Goal: Navigation & Orientation: Find specific page/section

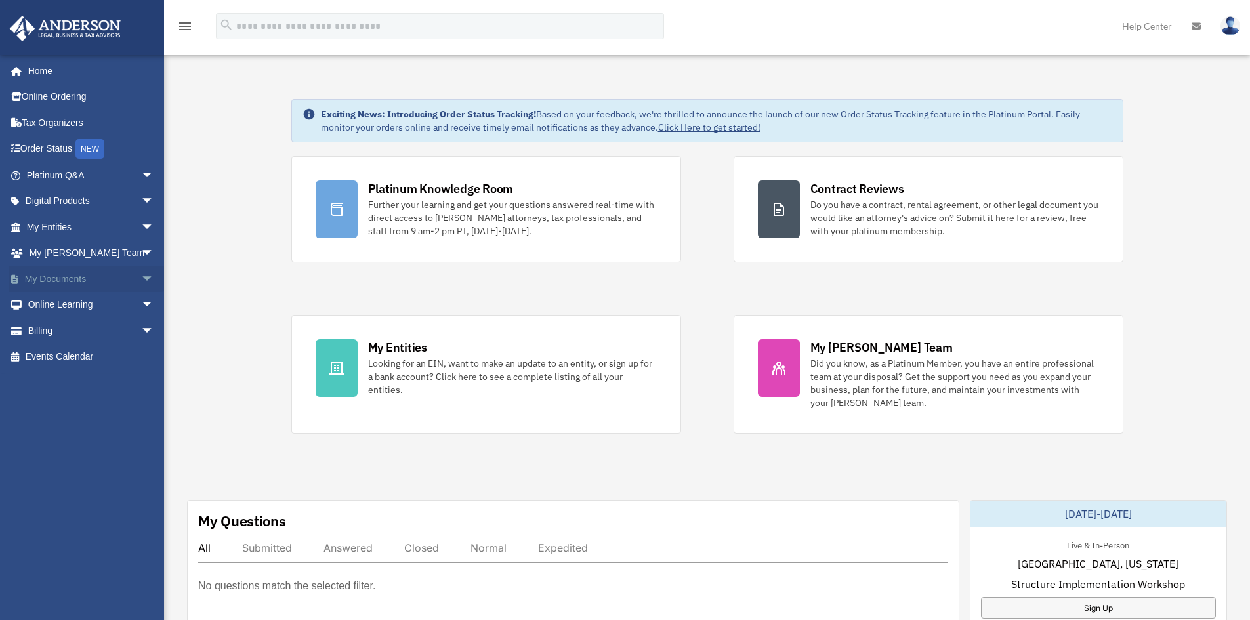
click at [52, 279] on link "My Documents arrow_drop_down" at bounding box center [91, 279] width 165 height 26
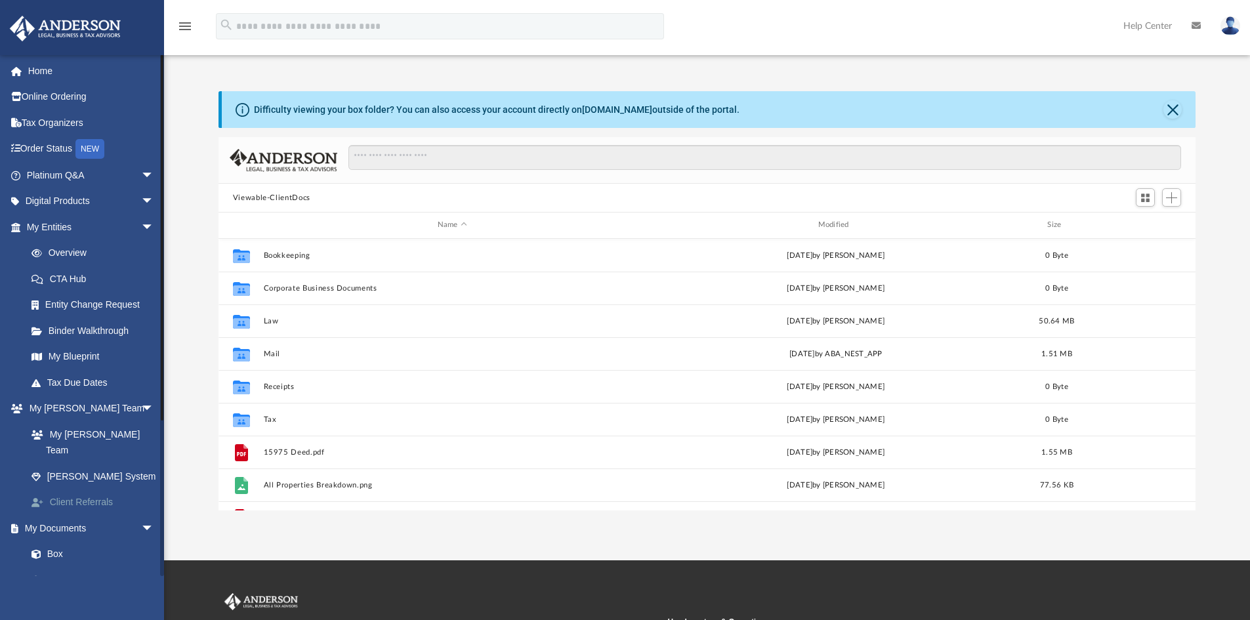
scroll to position [289, 967]
click at [61, 557] on link "Box" at bounding box center [95, 570] width 155 height 26
click at [58, 557] on link "Box" at bounding box center [95, 570] width 155 height 26
click at [70, 358] on link "My Blueprint" at bounding box center [95, 357] width 155 height 26
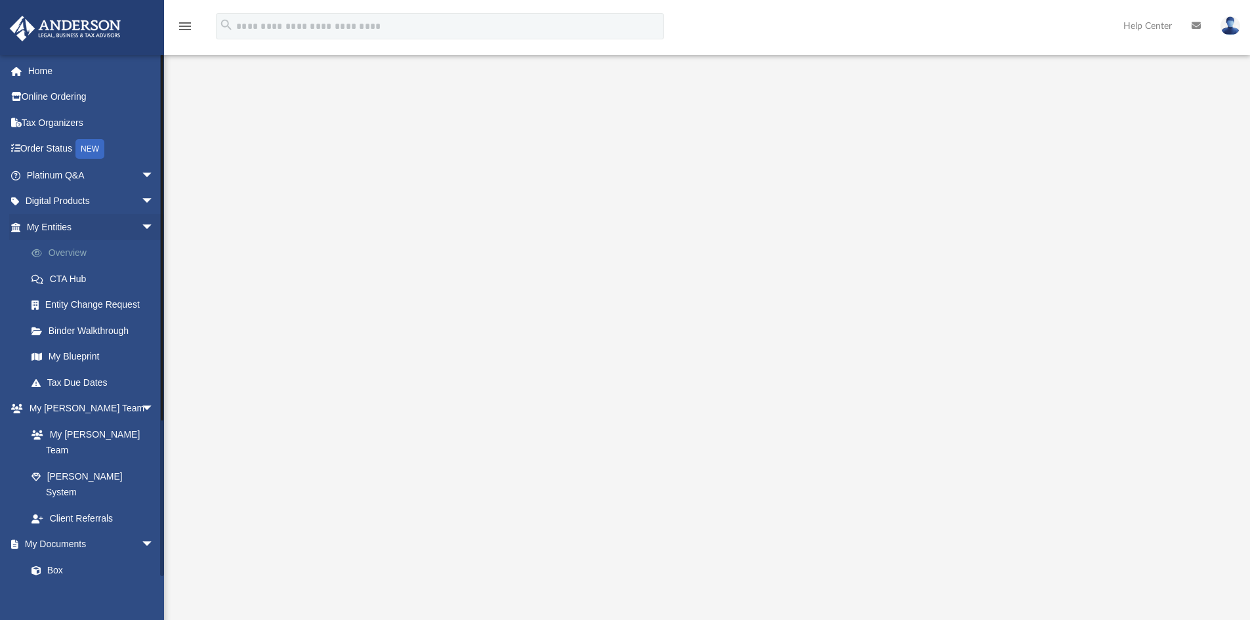
click at [62, 252] on link "Overview" at bounding box center [95, 253] width 155 height 26
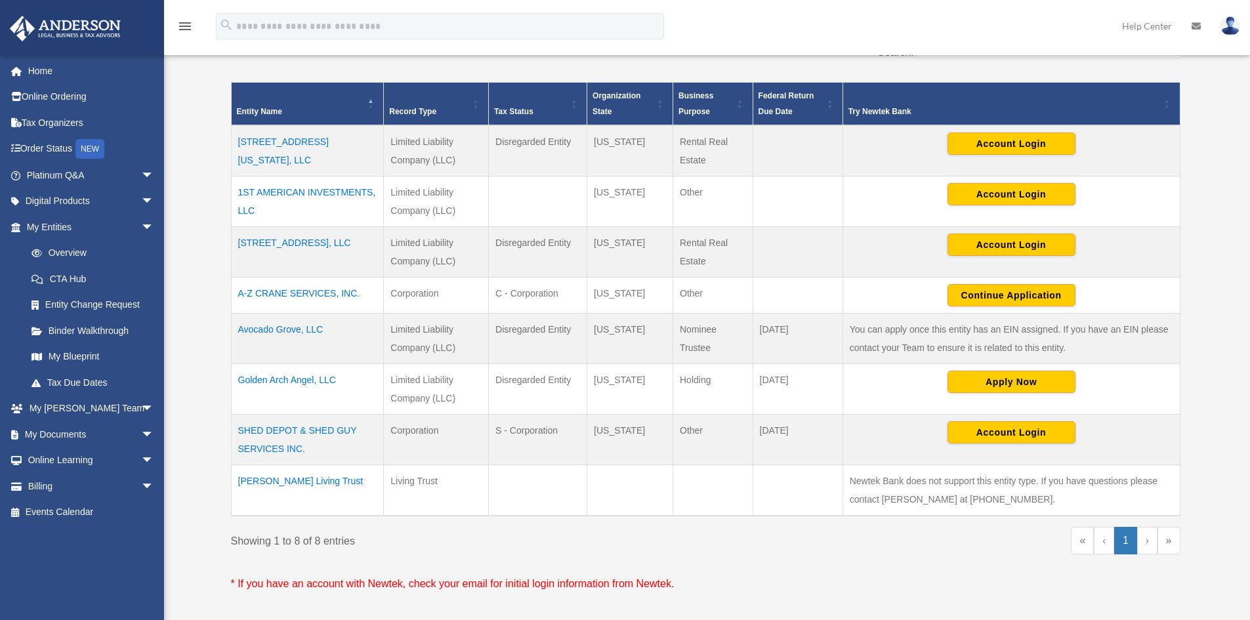
scroll to position [262, 0]
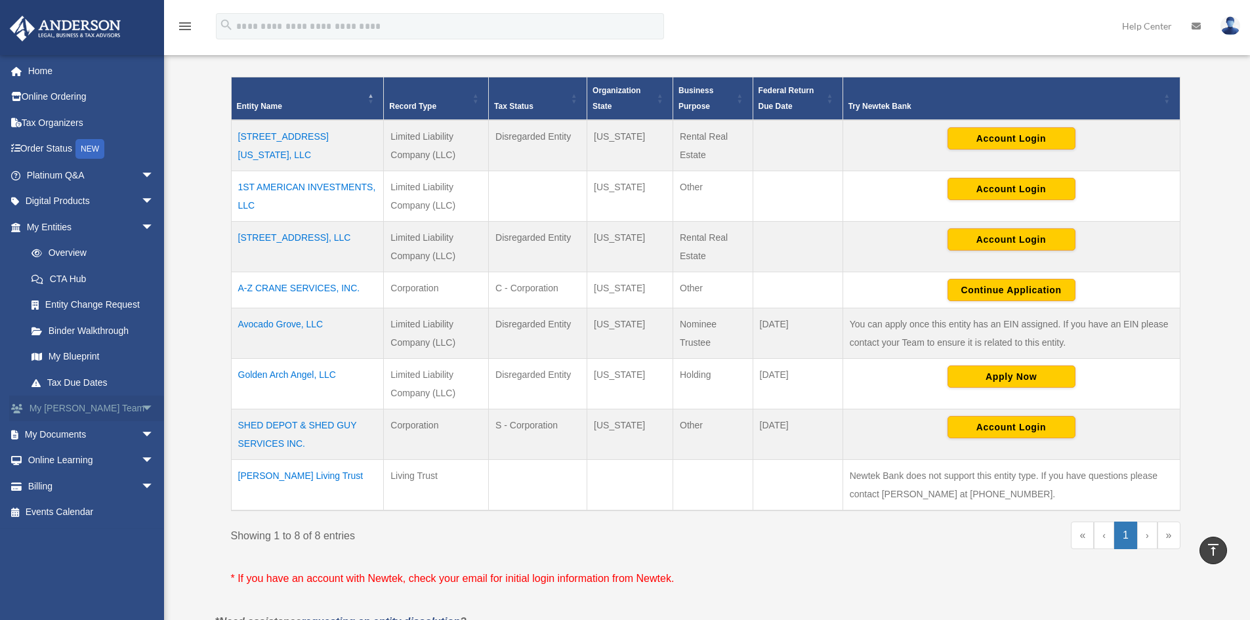
click at [56, 410] on link "My Anderson Team arrow_drop_down" at bounding box center [91, 409] width 165 height 26
